Goal: Check status

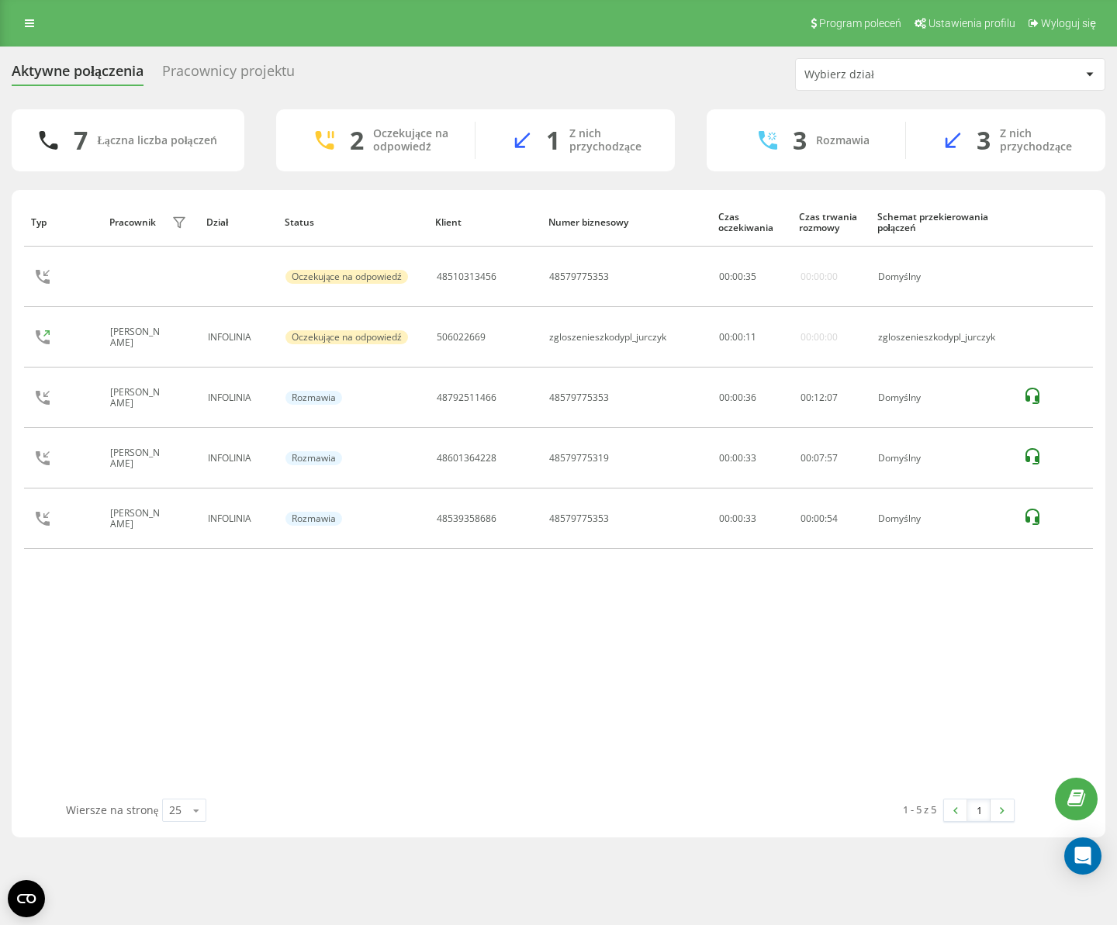
click at [230, 76] on div "Pracownicy projektu" at bounding box center [228, 75] width 133 height 24
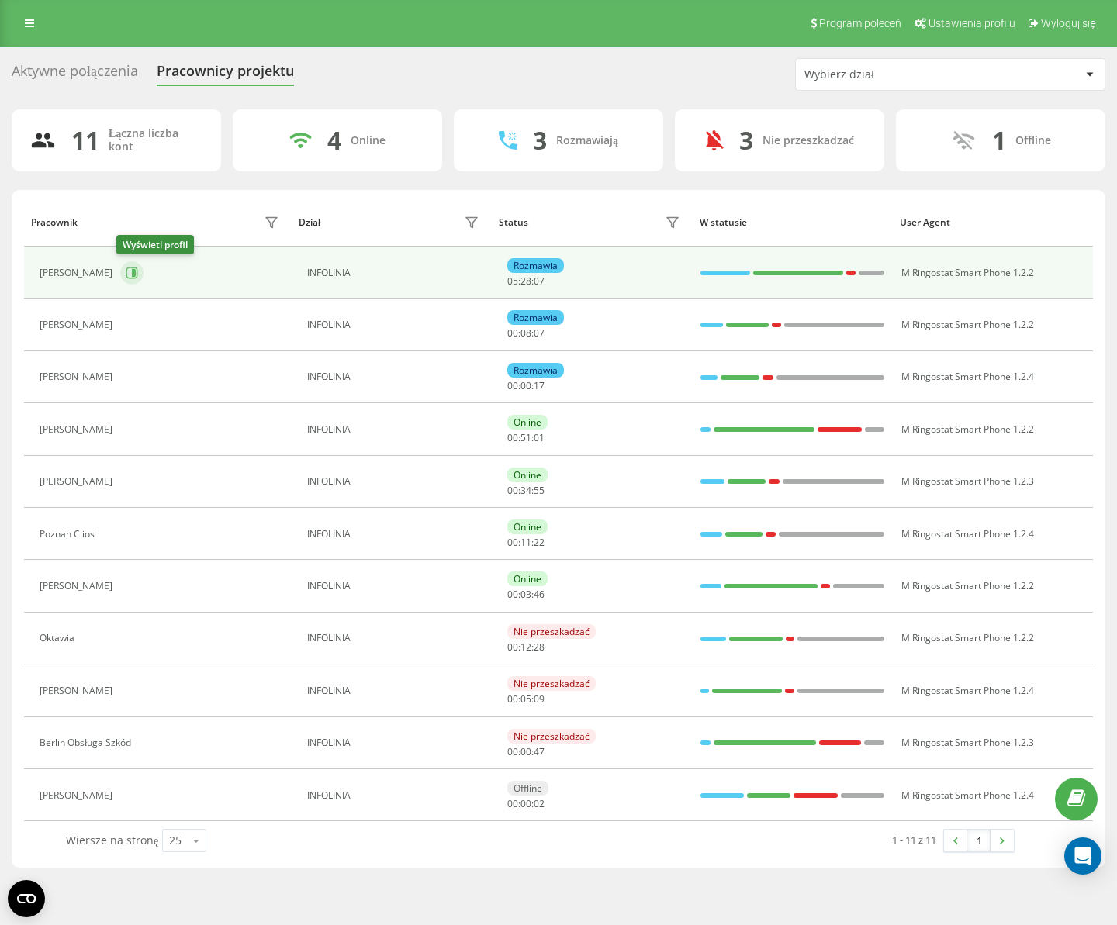
click at [126, 268] on icon at bounding box center [132, 273] width 12 height 12
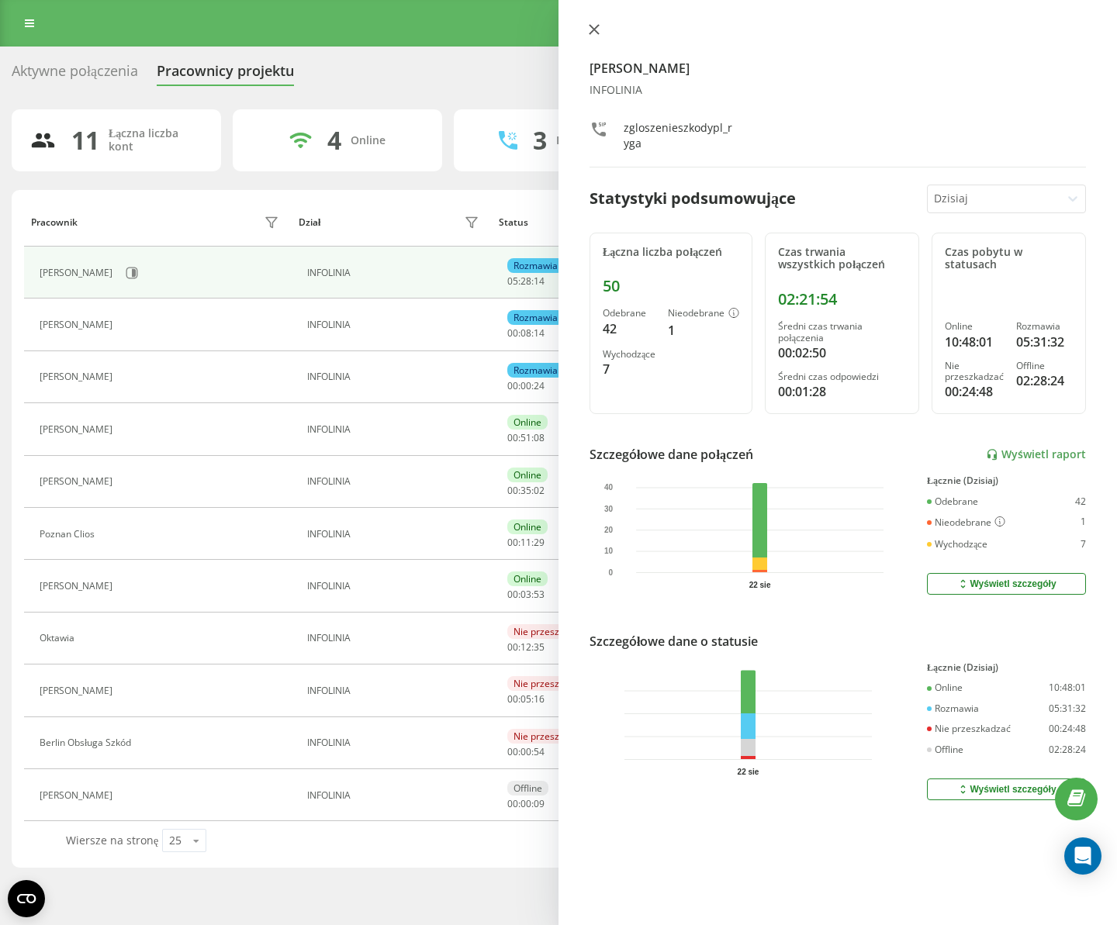
click at [586, 33] on button at bounding box center [594, 30] width 20 height 15
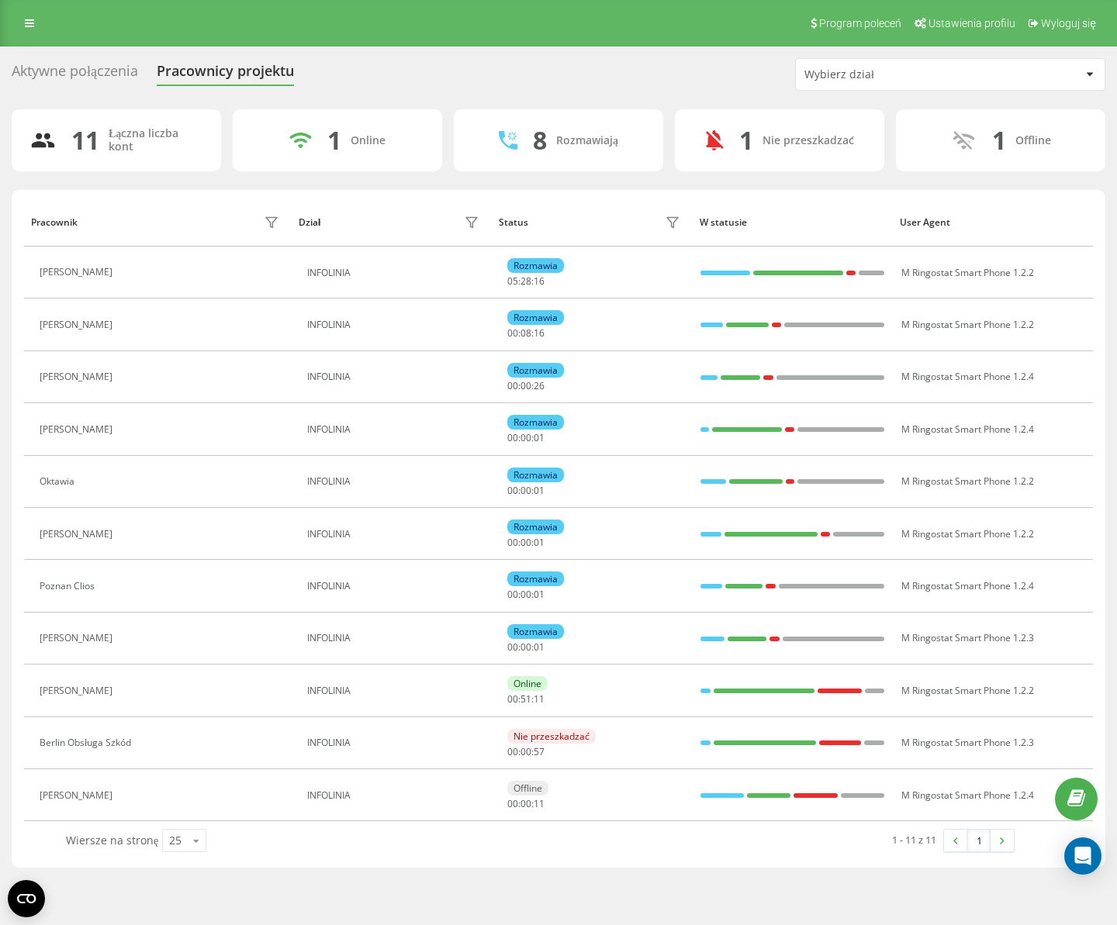
click at [51, 74] on div "Aktywne połączenia" at bounding box center [75, 75] width 126 height 24
